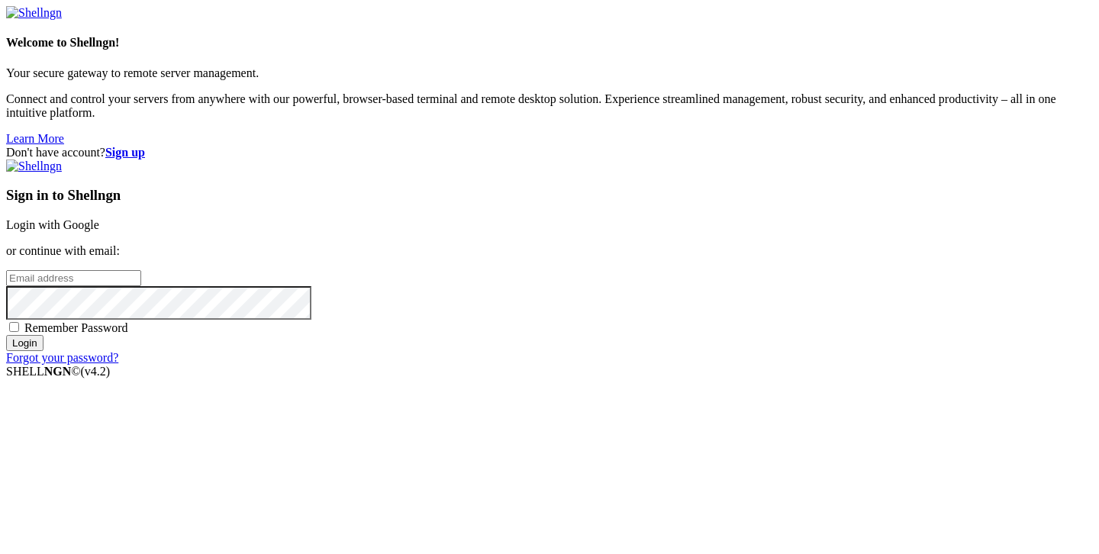
click at [99, 218] on link "Login with Google" at bounding box center [52, 224] width 93 height 13
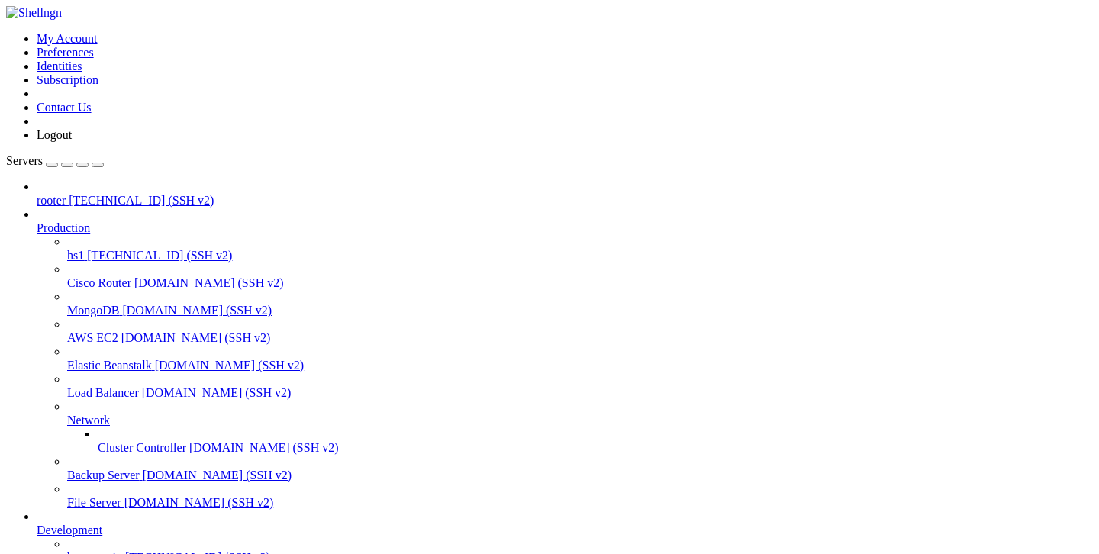
scroll to position [143, 0]
click at [125, 551] on span "[TECHNICAL_ID] (SSH v2)" at bounding box center [197, 557] width 145 height 13
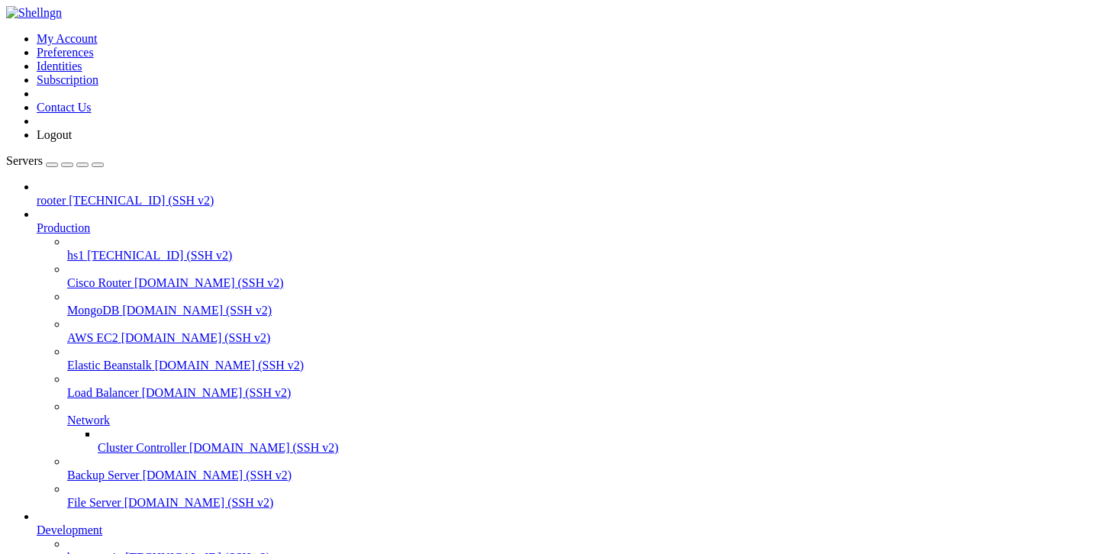
type input "/var/service"
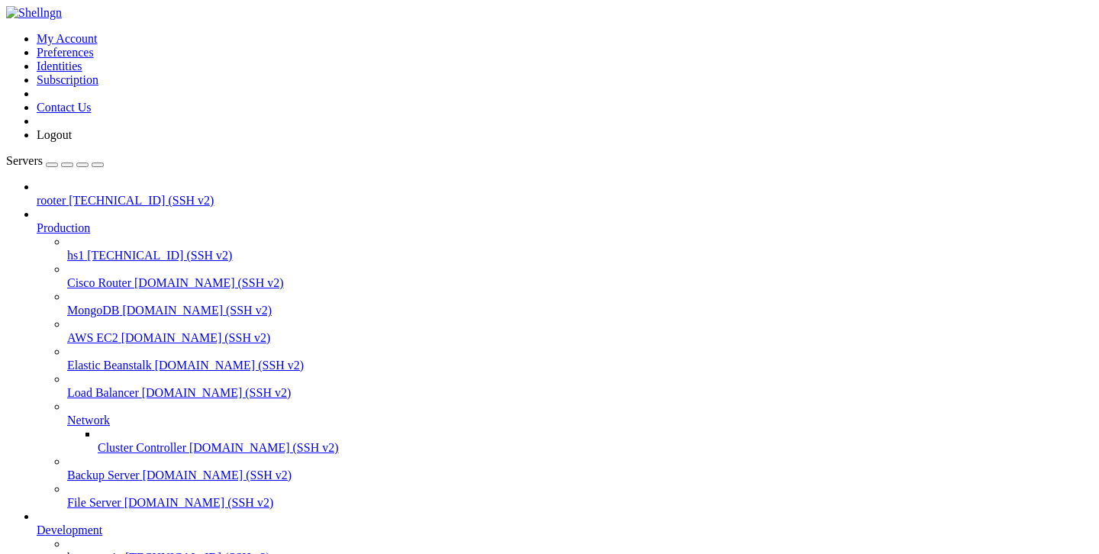
scroll to position [0, 0]
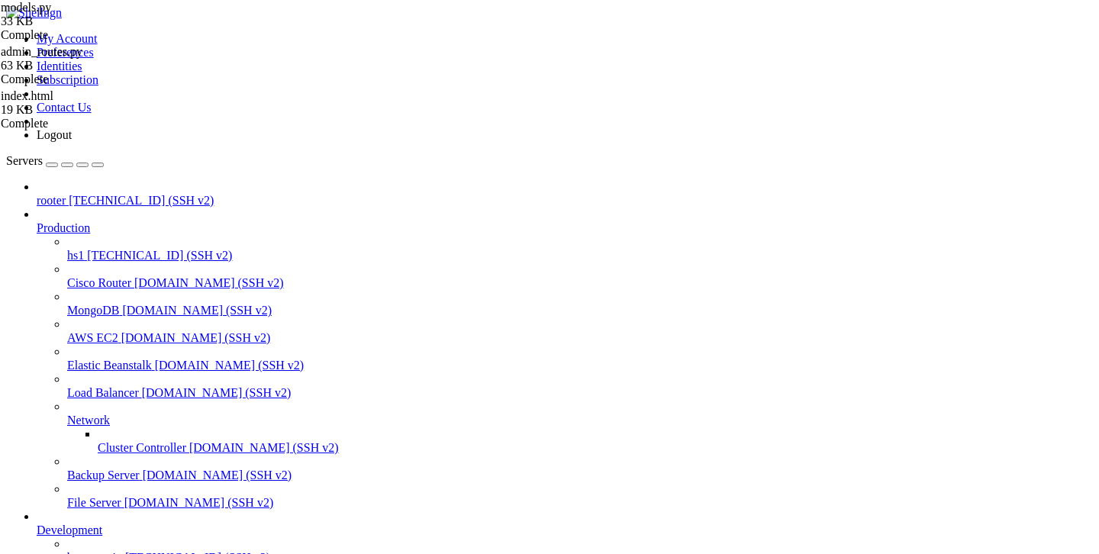
type input "/var/service/vpn-no-yk"
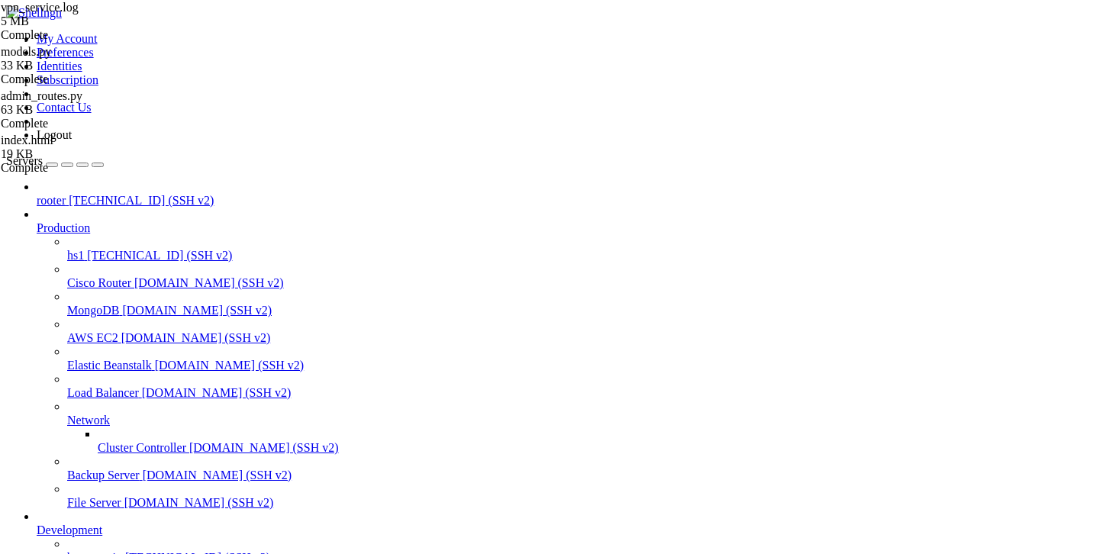
scroll to position [0, 0]
